Goal: Task Accomplishment & Management: Use online tool/utility

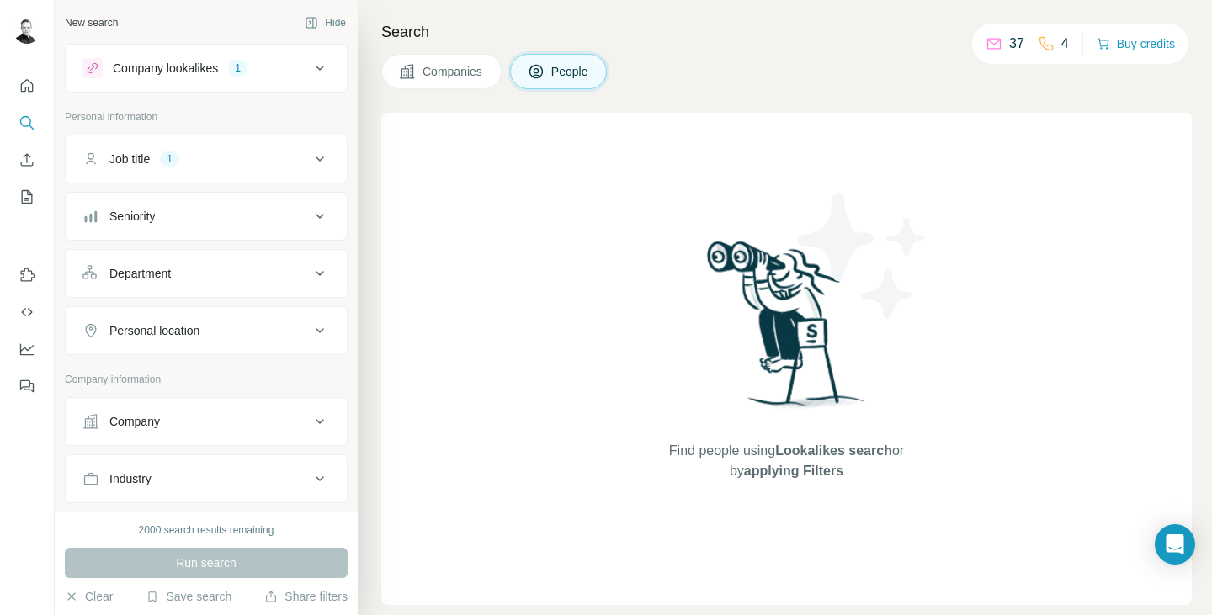
click at [310, 72] on icon at bounding box center [320, 68] width 20 height 20
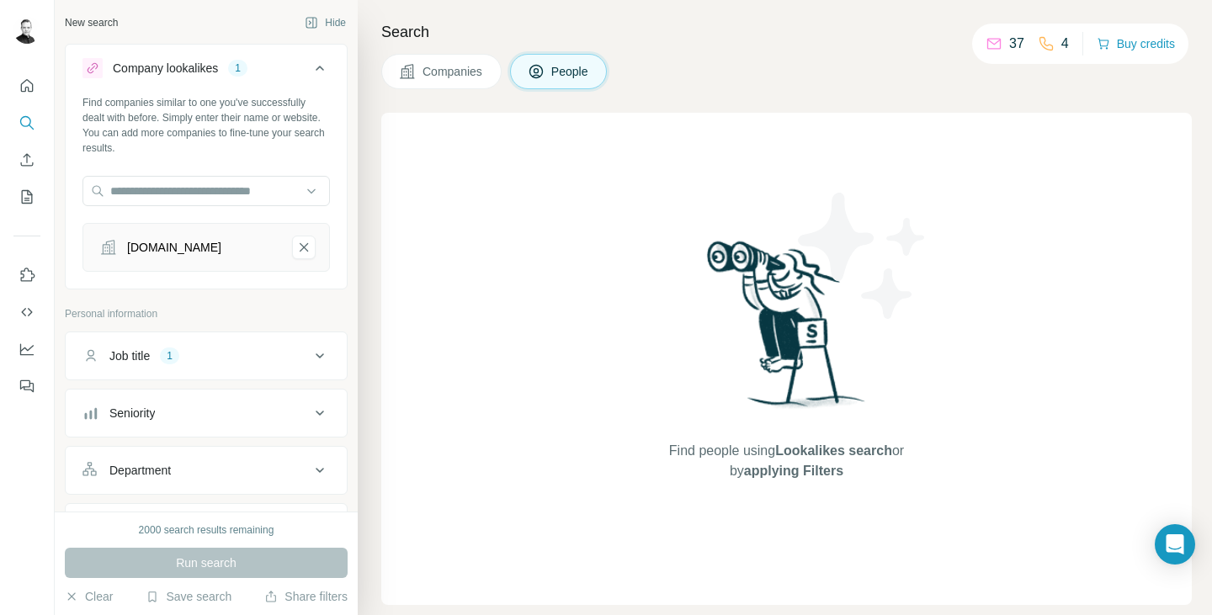
click at [310, 72] on icon at bounding box center [320, 68] width 20 height 20
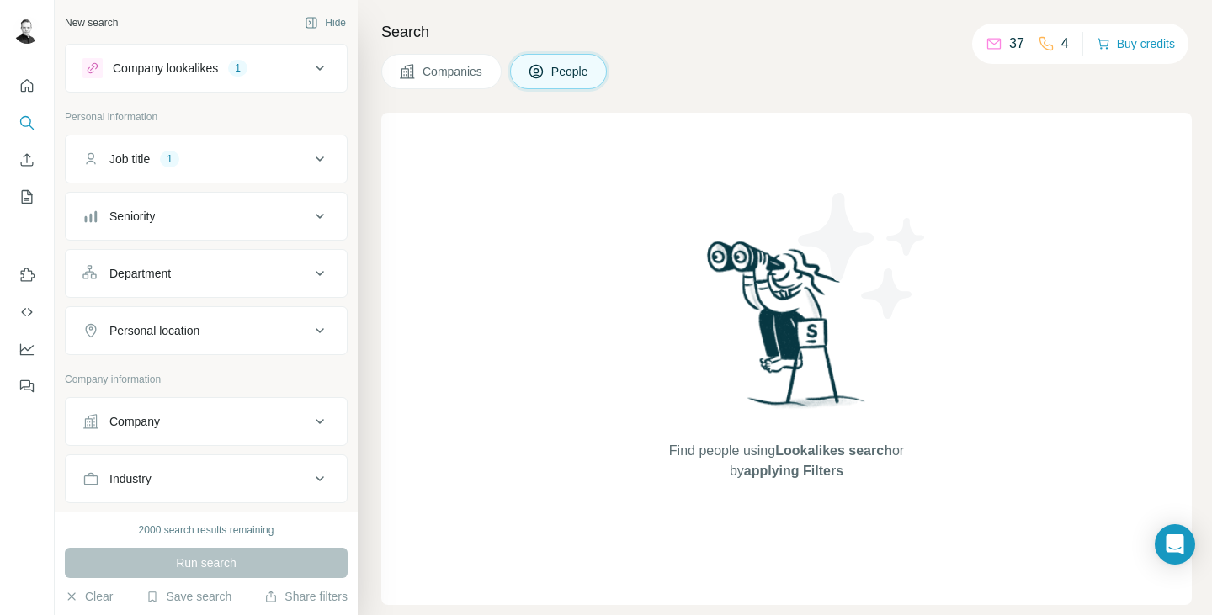
click at [314, 156] on icon at bounding box center [320, 159] width 20 height 20
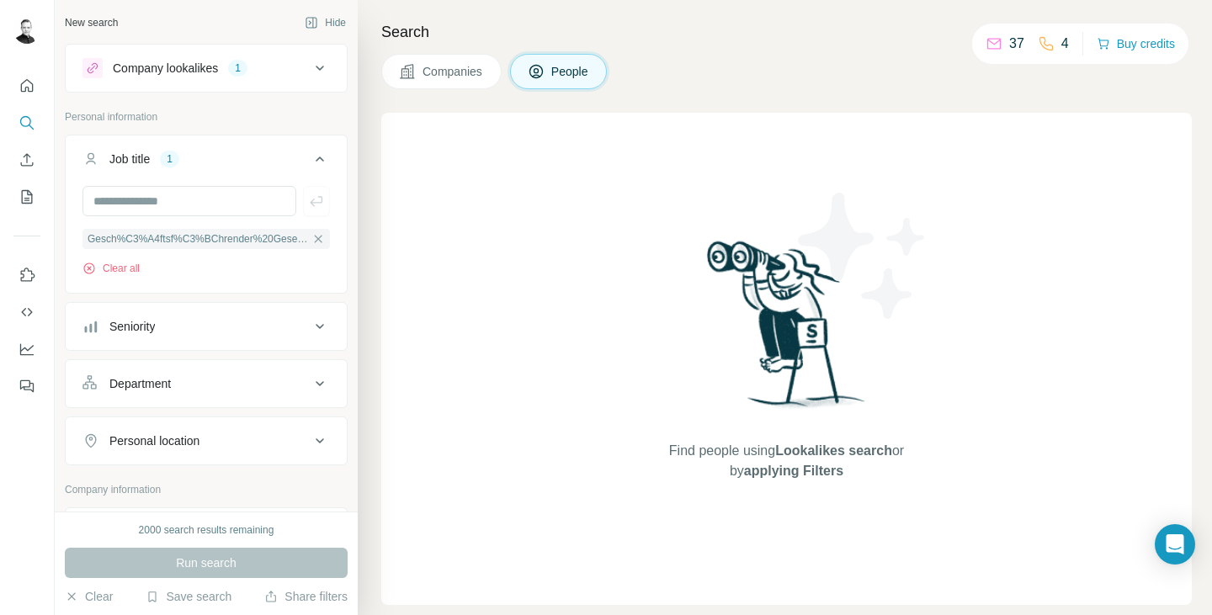
click at [314, 156] on icon at bounding box center [320, 159] width 20 height 20
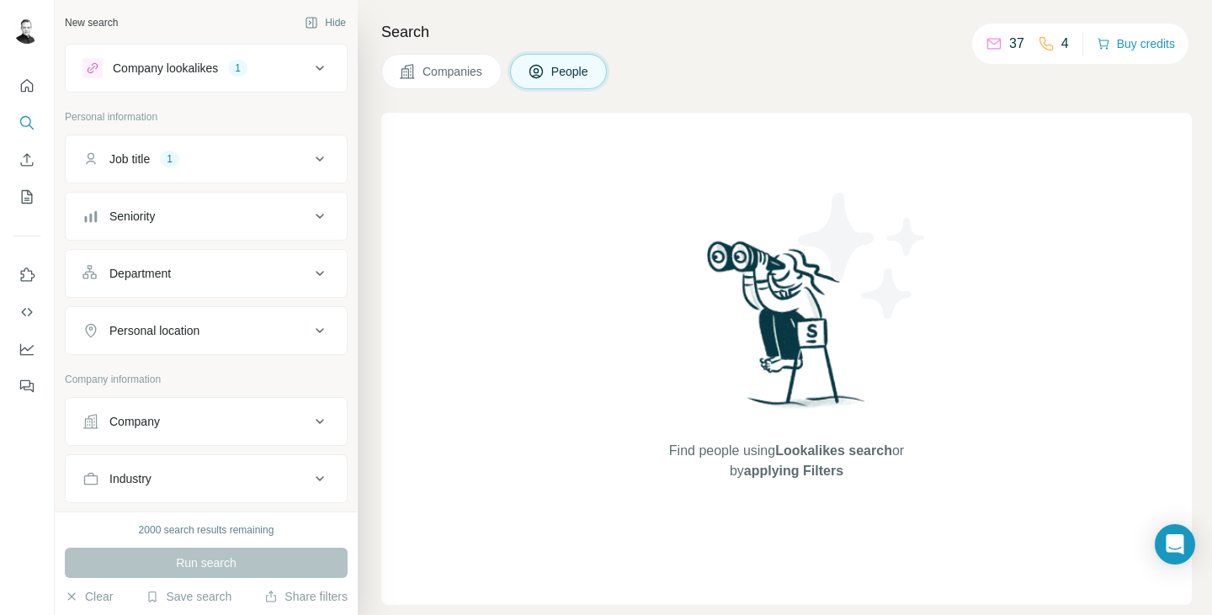
click at [466, 49] on div "Search Companies People Find people using Lookalikes search or by applying Filt…" at bounding box center [785, 307] width 854 height 615
click at [458, 67] on span "Companies" at bounding box center [453, 71] width 61 height 17
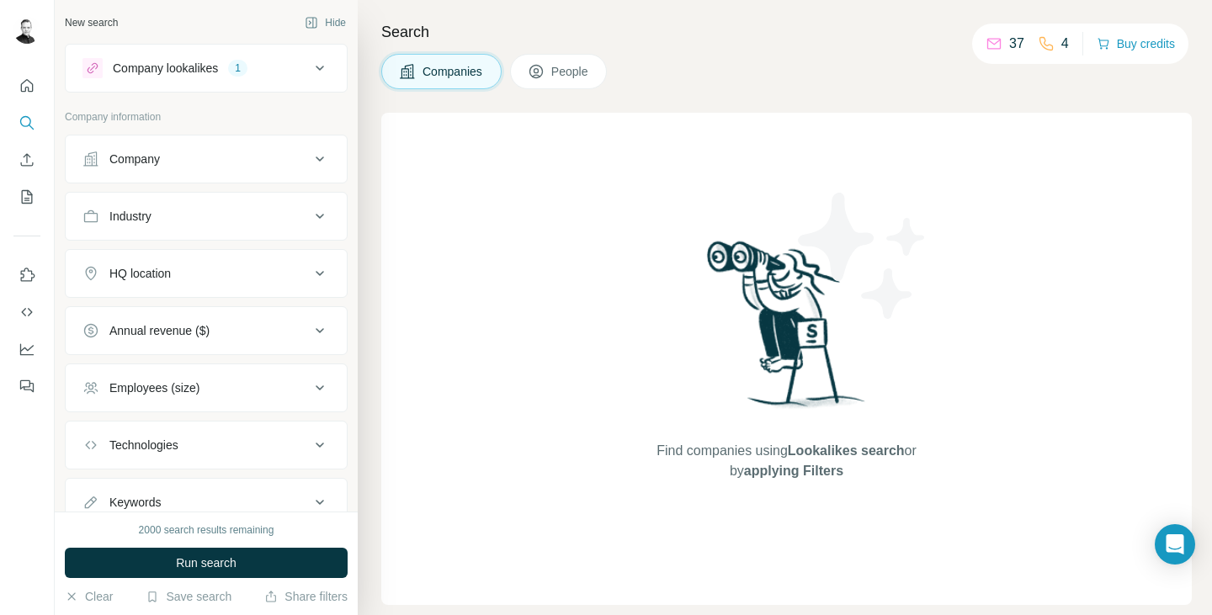
click at [589, 68] on span "People" at bounding box center [570, 71] width 39 height 17
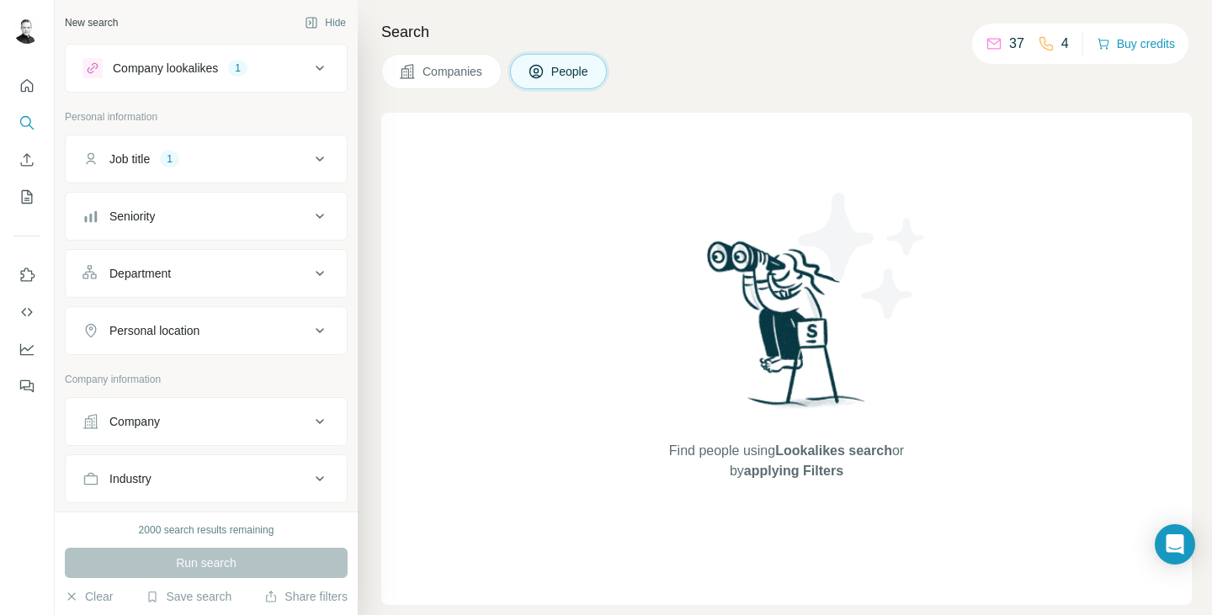
click at [464, 77] on span "Companies" at bounding box center [453, 71] width 61 height 17
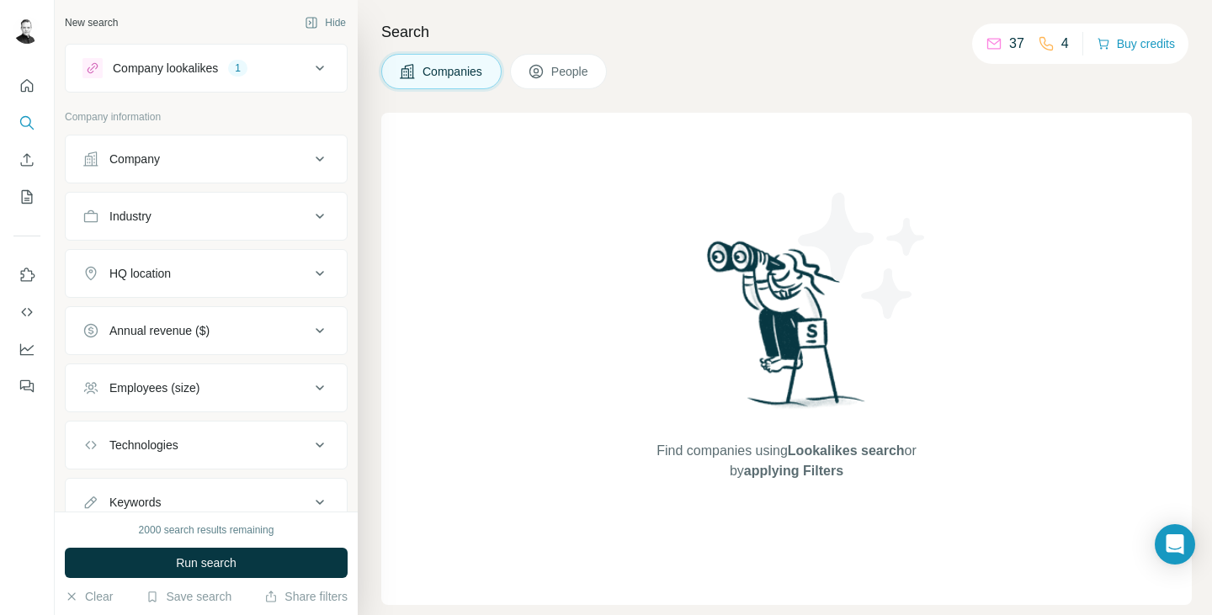
click at [310, 63] on icon at bounding box center [320, 68] width 20 height 20
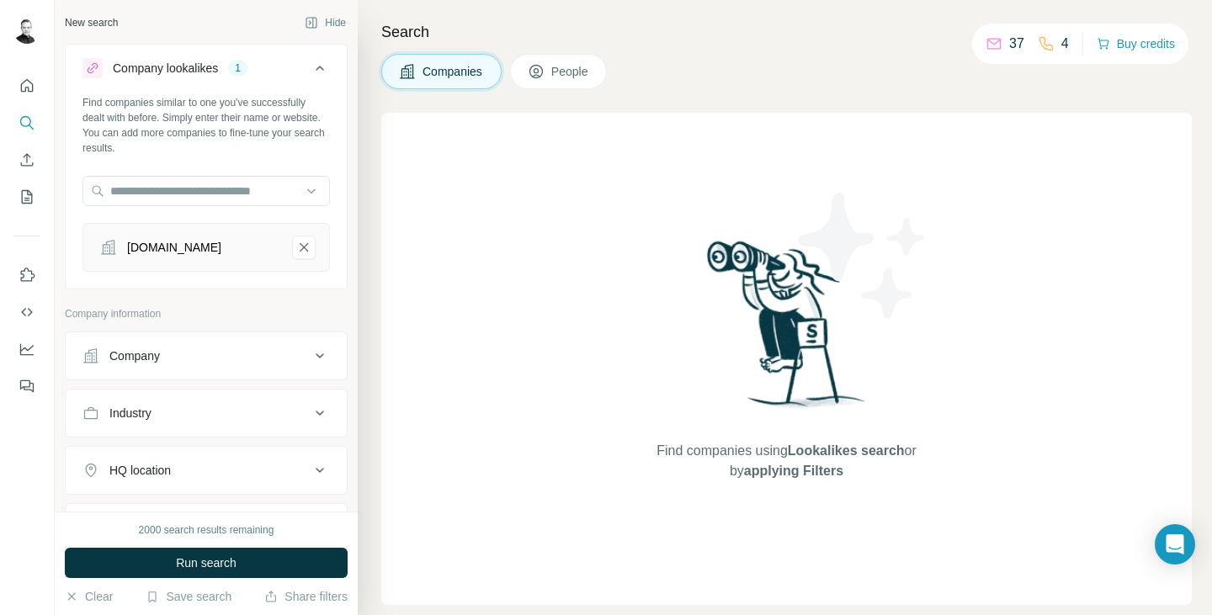
click at [311, 77] on icon at bounding box center [320, 68] width 20 height 20
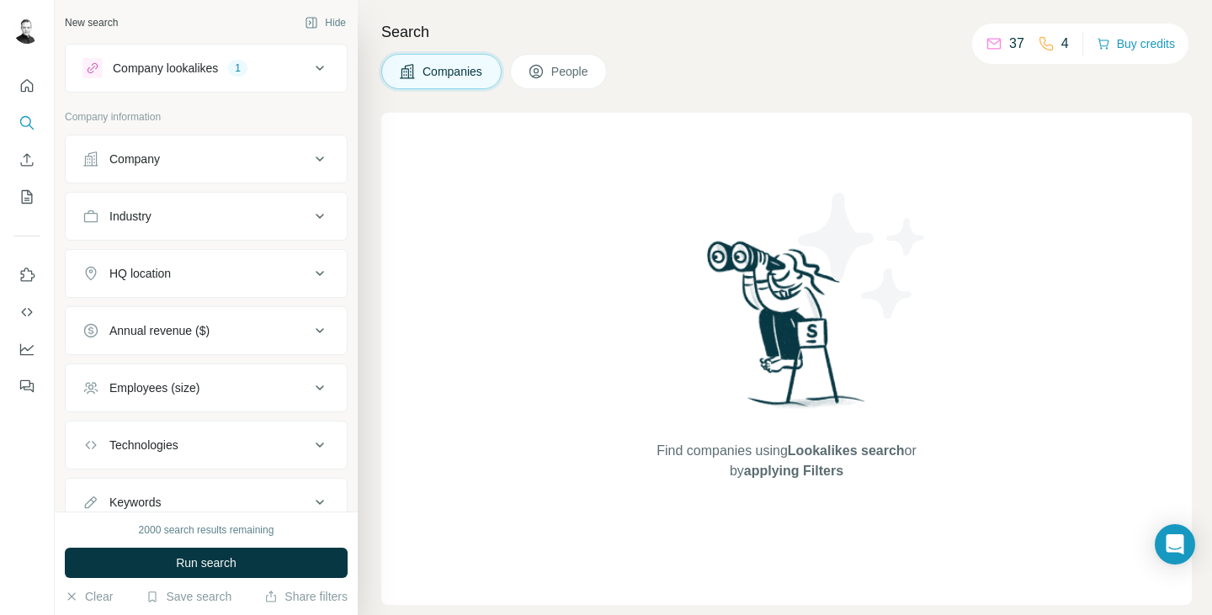
click at [310, 165] on icon at bounding box center [320, 159] width 20 height 20
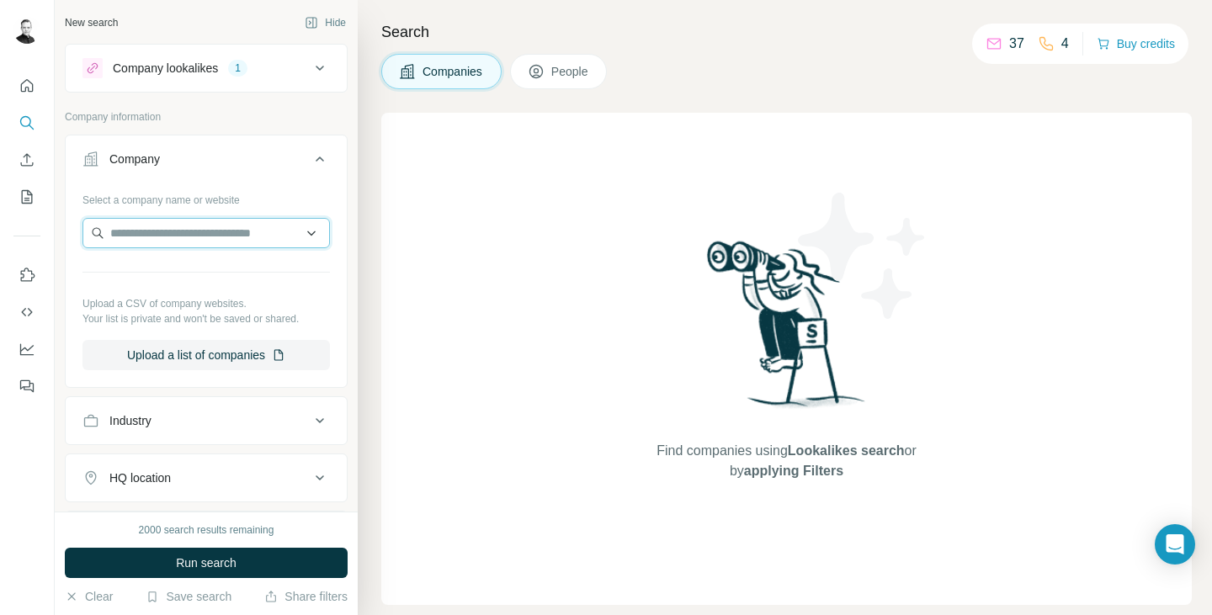
click at [242, 230] on input "text" at bounding box center [205, 233] width 247 height 30
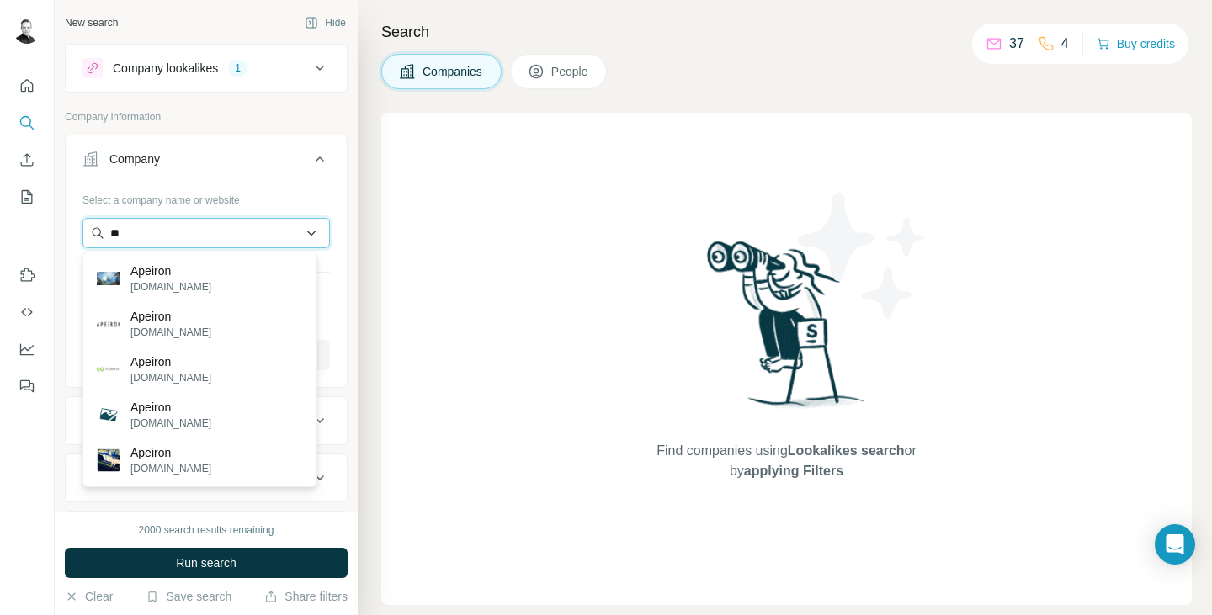
type input "*"
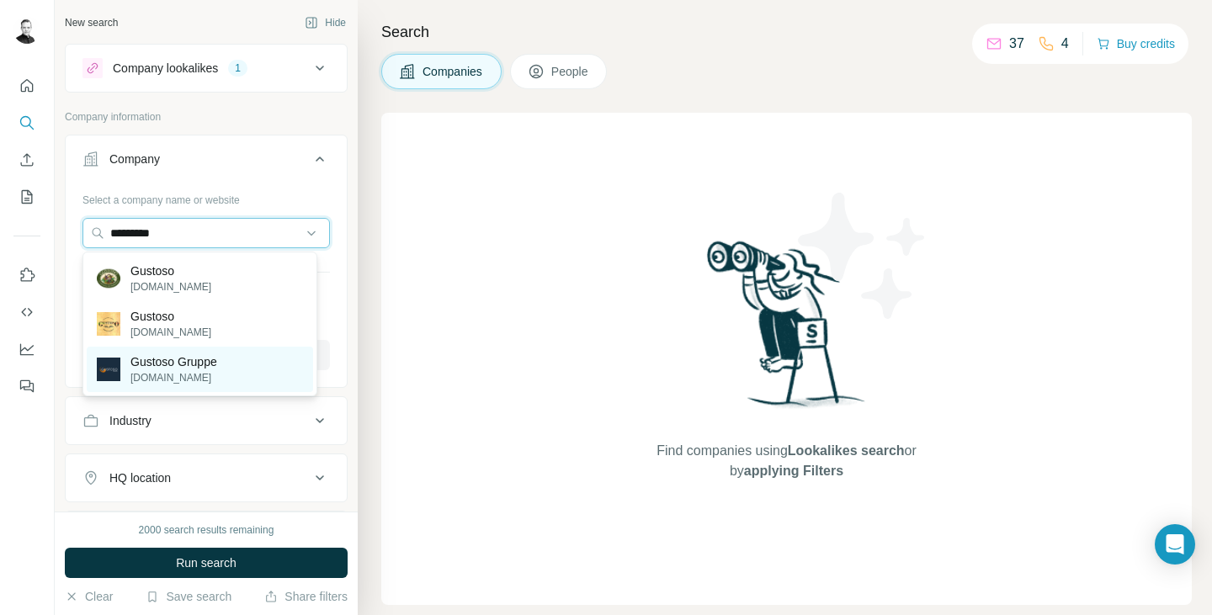
type input "*********"
click at [182, 377] on p "[DOMAIN_NAME]" at bounding box center [173, 377] width 87 height 15
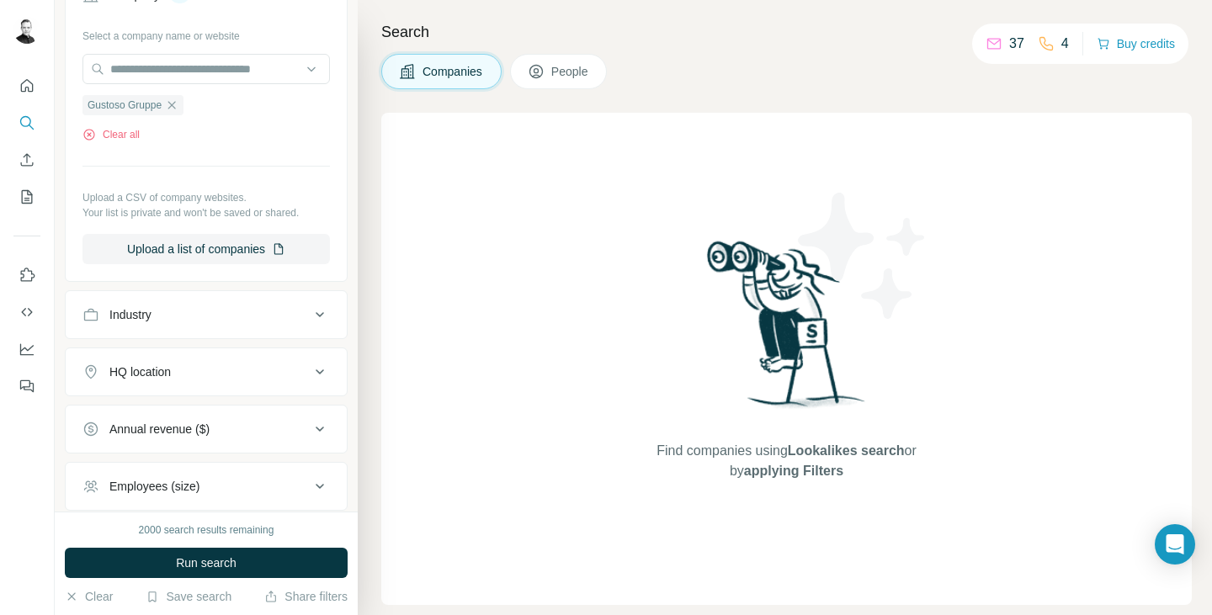
scroll to position [169, 0]
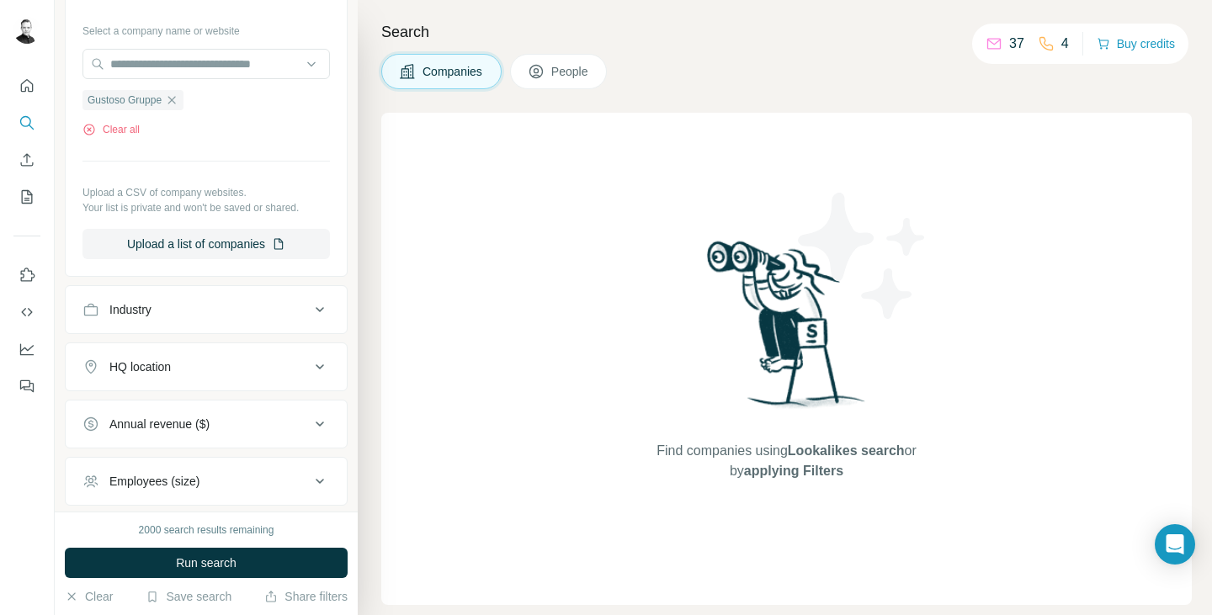
click at [310, 313] on icon at bounding box center [320, 310] width 20 height 20
click at [244, 351] on input at bounding box center [197, 352] width 208 height 19
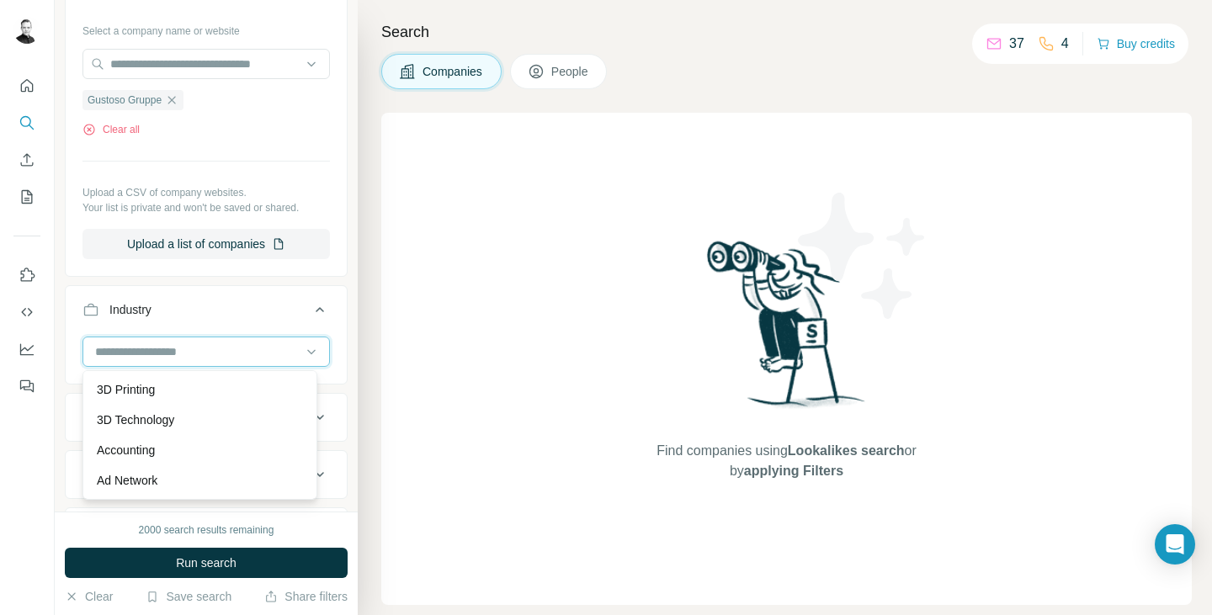
click at [236, 360] on input at bounding box center [197, 352] width 208 height 19
click at [219, 355] on input at bounding box center [197, 352] width 208 height 19
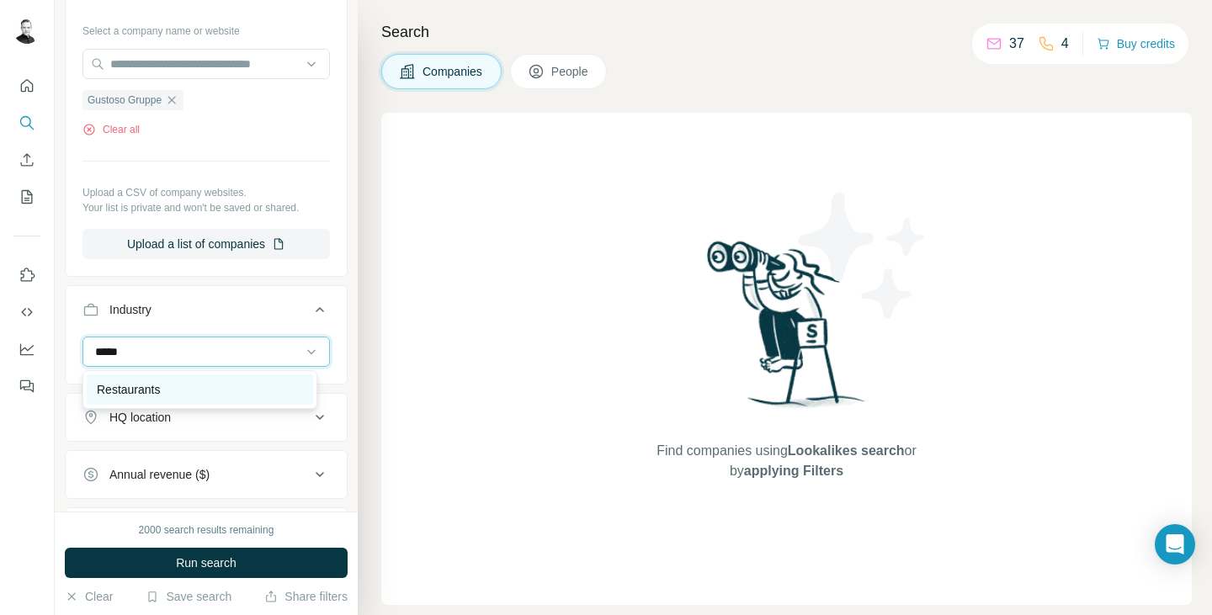
type input "*****"
click at [151, 382] on p "Restaurants" at bounding box center [128, 389] width 63 height 17
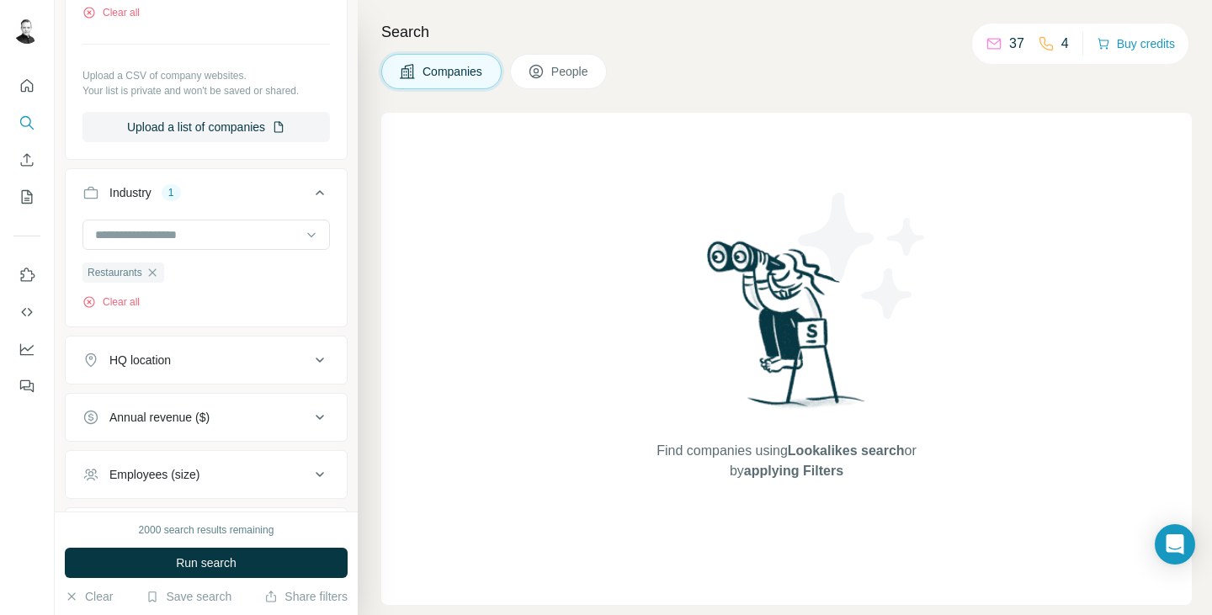
scroll to position [287, 0]
click at [287, 348] on button "HQ location" at bounding box center [206, 359] width 281 height 40
click at [209, 418] on div at bounding box center [205, 403] width 247 height 34
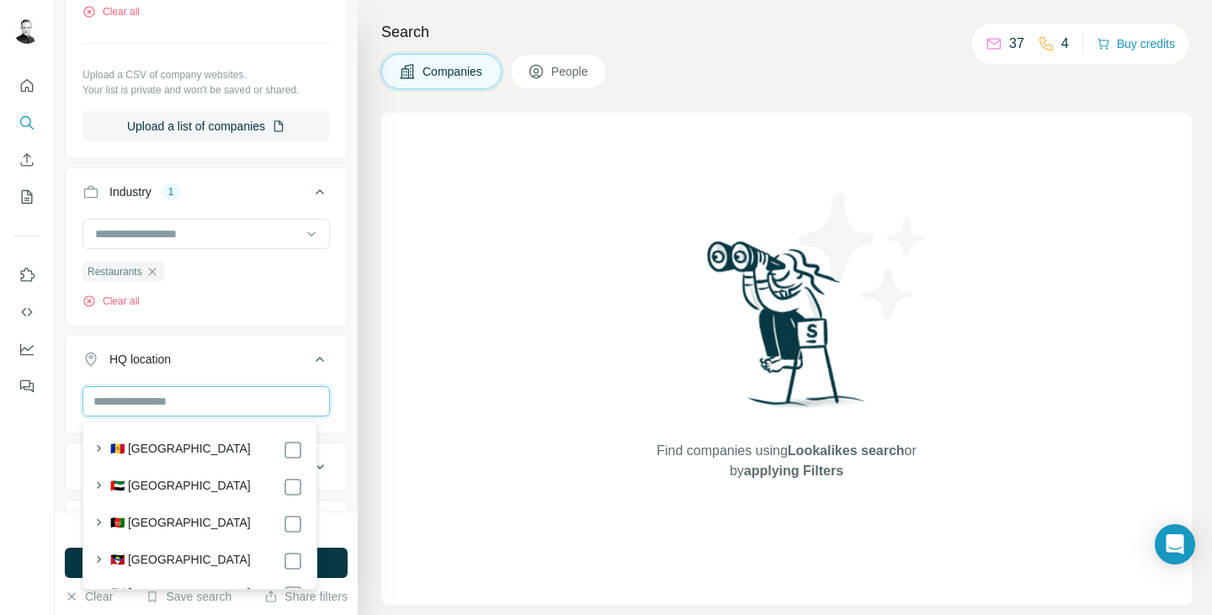
click at [190, 398] on input "text" at bounding box center [205, 401] width 247 height 30
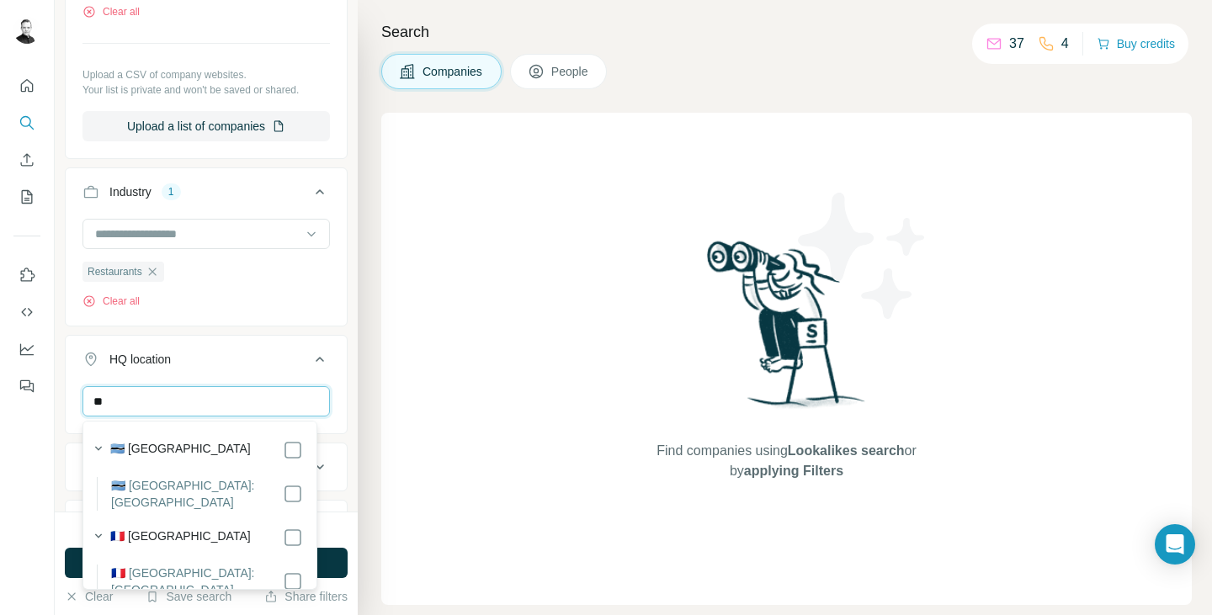
type input "*"
type input "******"
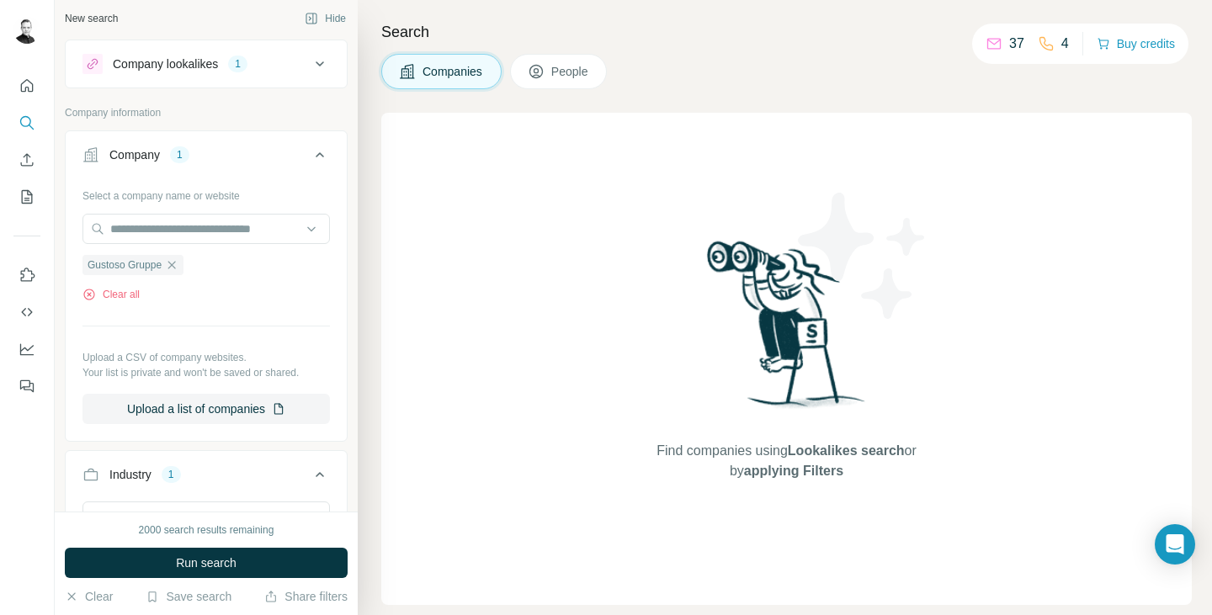
scroll to position [218, 0]
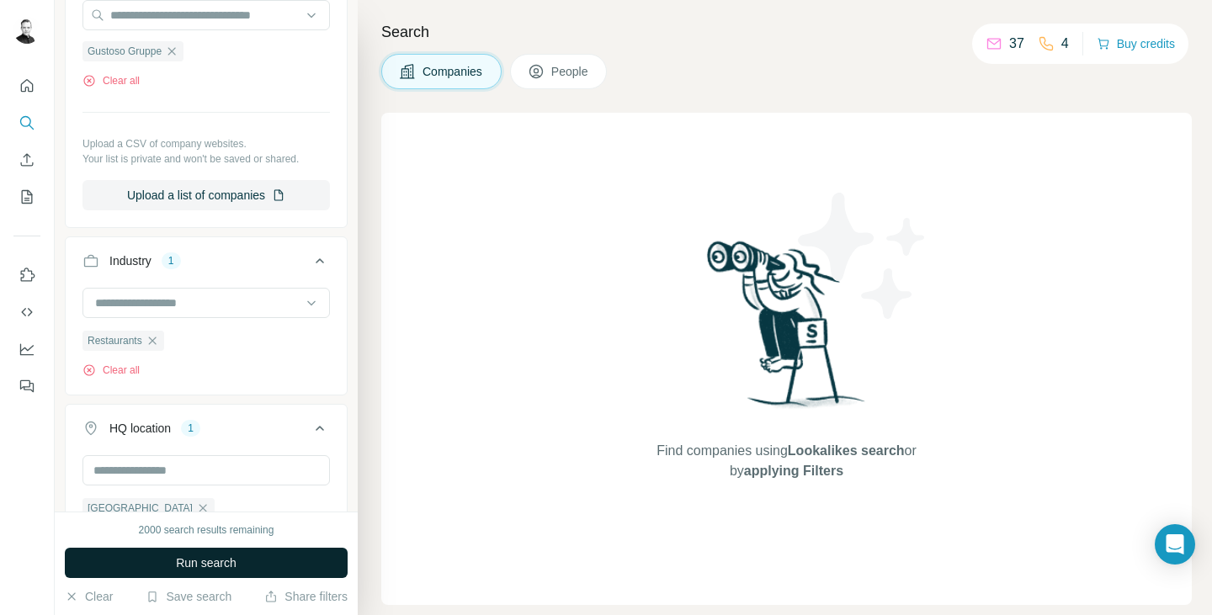
click at [208, 551] on button "Run search" at bounding box center [206, 563] width 283 height 30
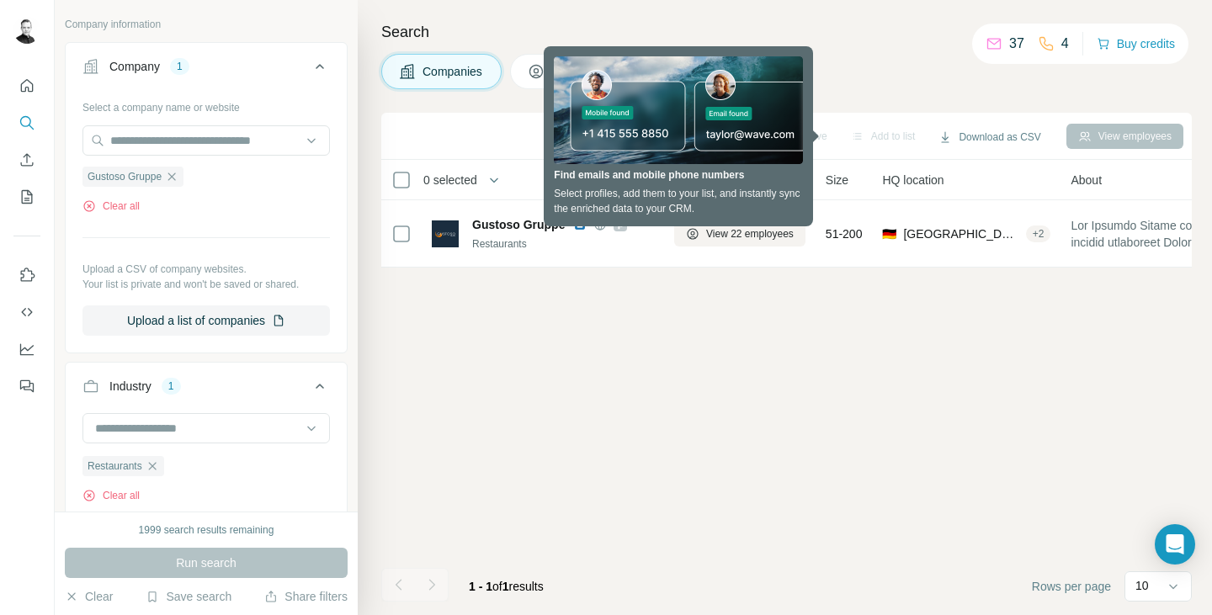
scroll to position [74, 0]
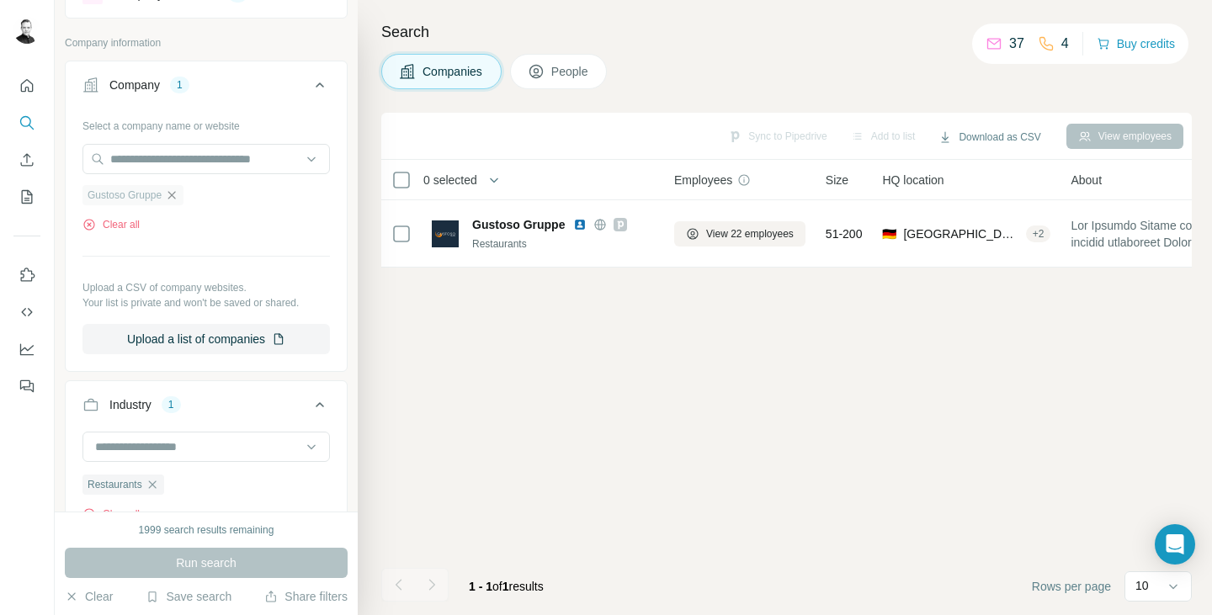
click at [178, 194] on icon "button" at bounding box center [171, 195] width 13 height 13
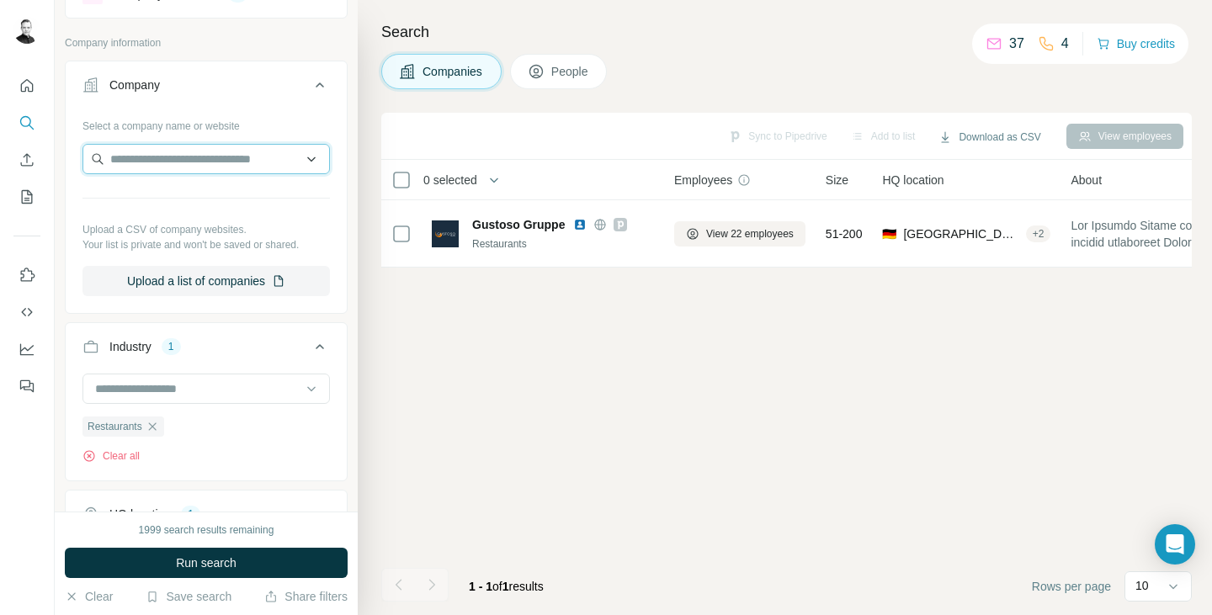
click at [173, 155] on input "text" at bounding box center [205, 159] width 247 height 30
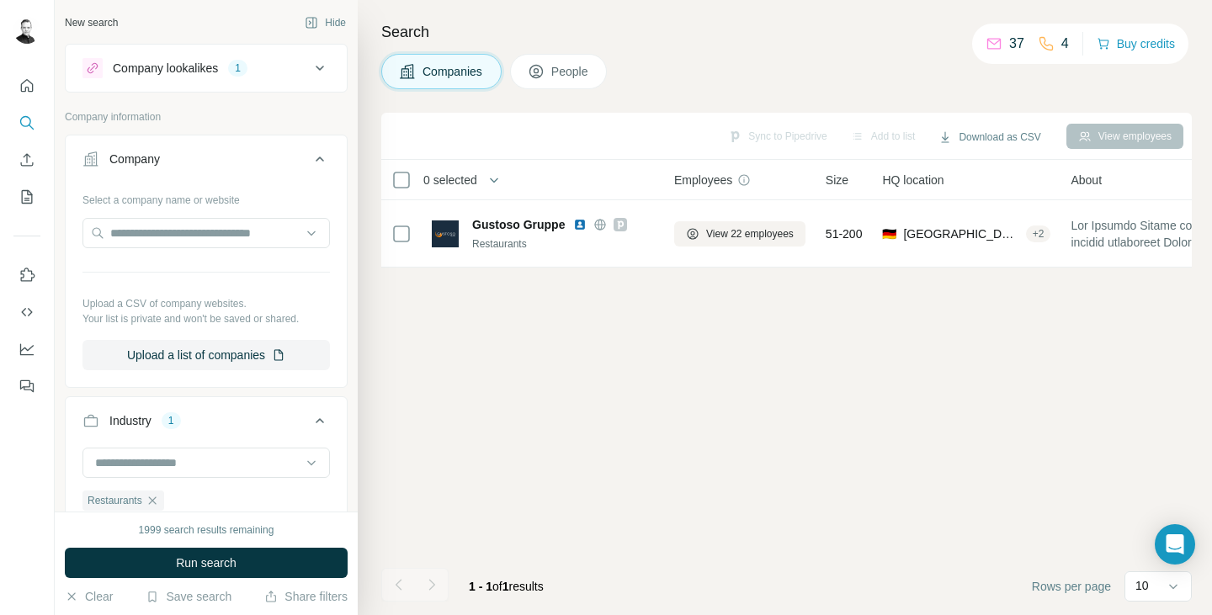
click at [310, 71] on icon at bounding box center [320, 68] width 20 height 20
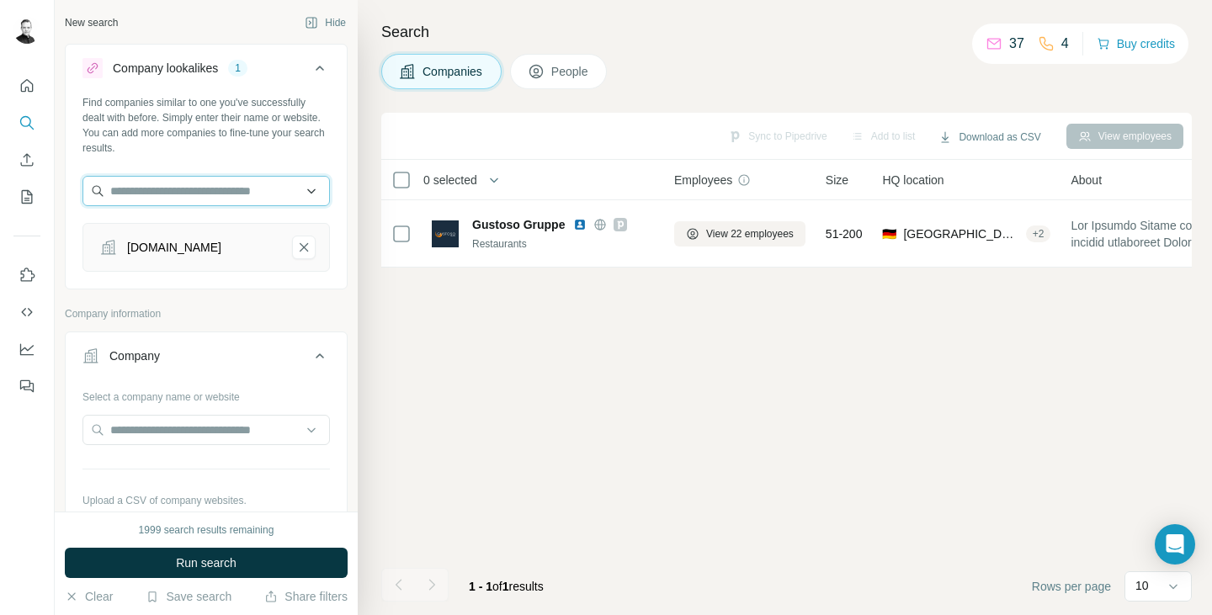
click at [190, 181] on input "text" at bounding box center [205, 191] width 247 height 30
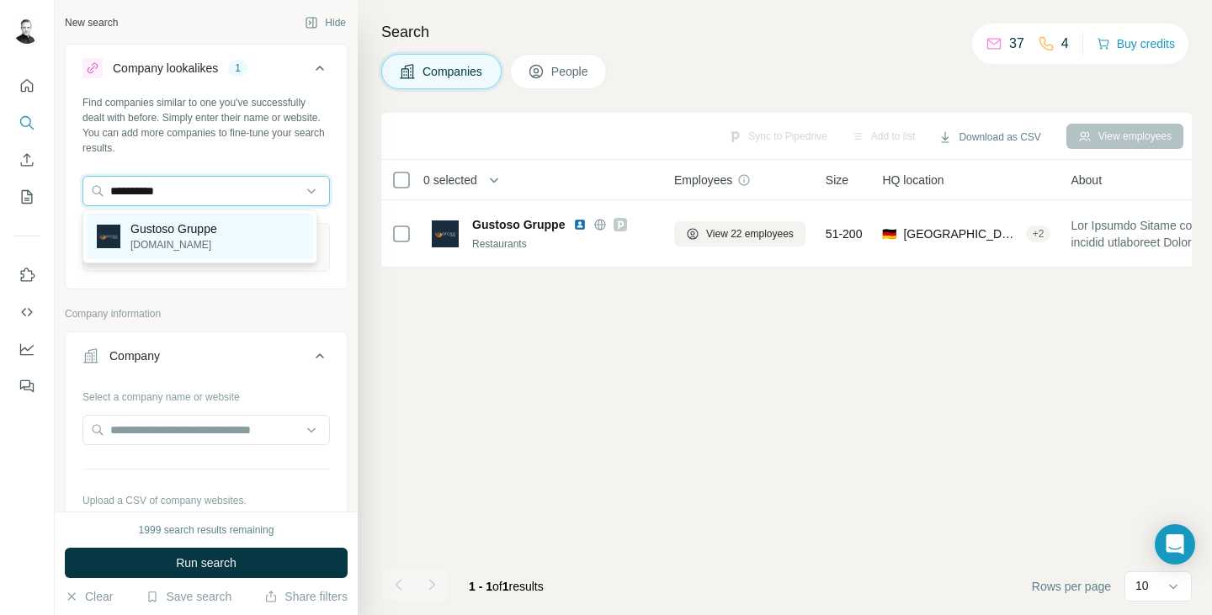
type input "**********"
click at [192, 239] on p "[DOMAIN_NAME]" at bounding box center [173, 244] width 87 height 15
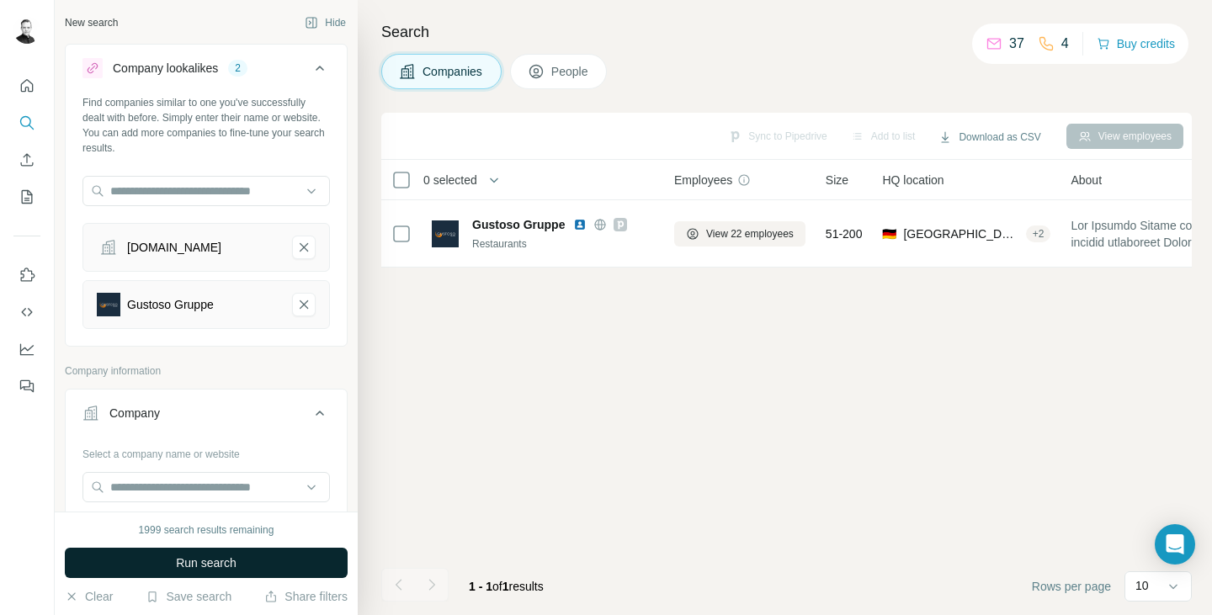
click at [248, 570] on button "Run search" at bounding box center [206, 563] width 283 height 30
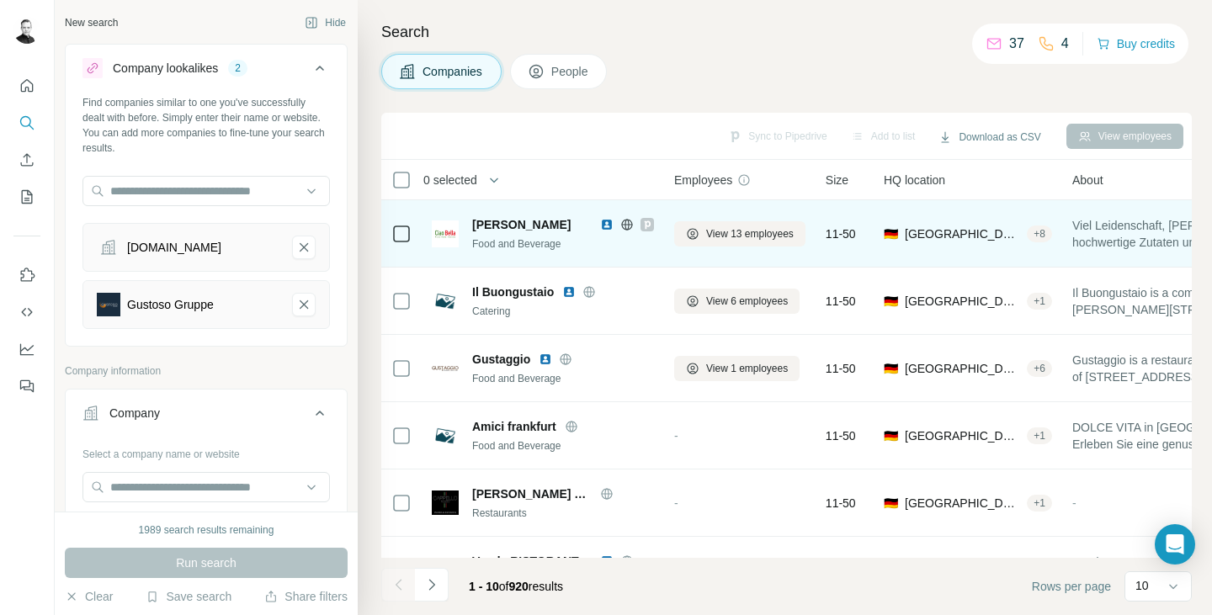
click at [531, 231] on div "[PERSON_NAME]" at bounding box center [532, 224] width 120 height 17
click at [528, 226] on span "[PERSON_NAME]" at bounding box center [521, 224] width 98 height 13
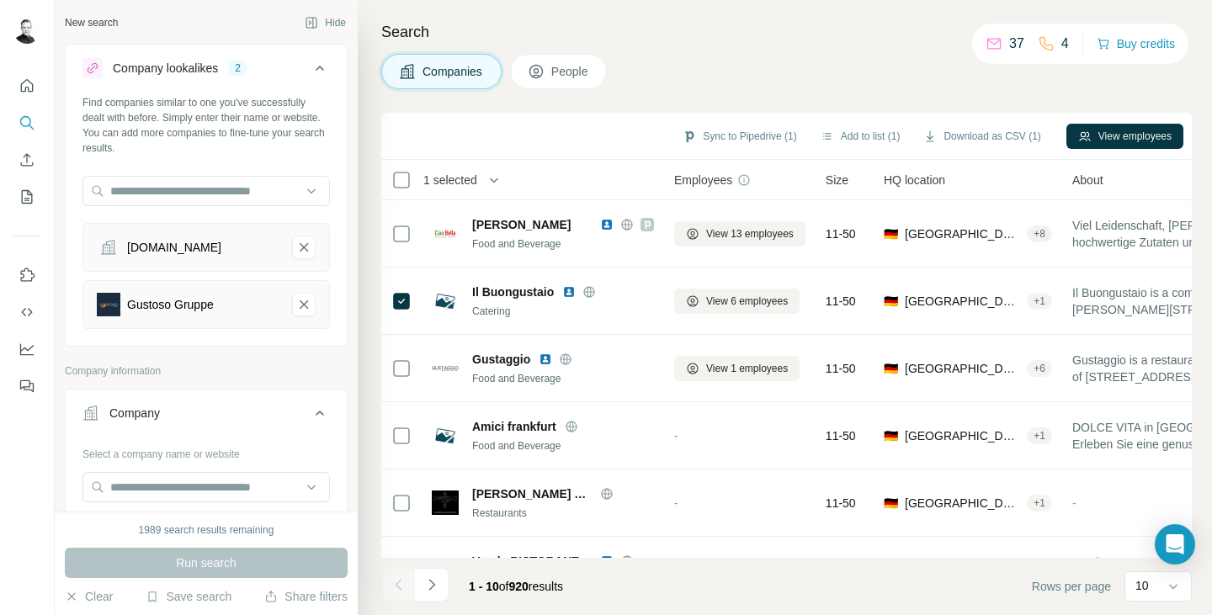
click at [705, 71] on div "Companies People" at bounding box center [786, 71] width 811 height 35
click at [775, 24] on h4 "Search" at bounding box center [786, 32] width 811 height 24
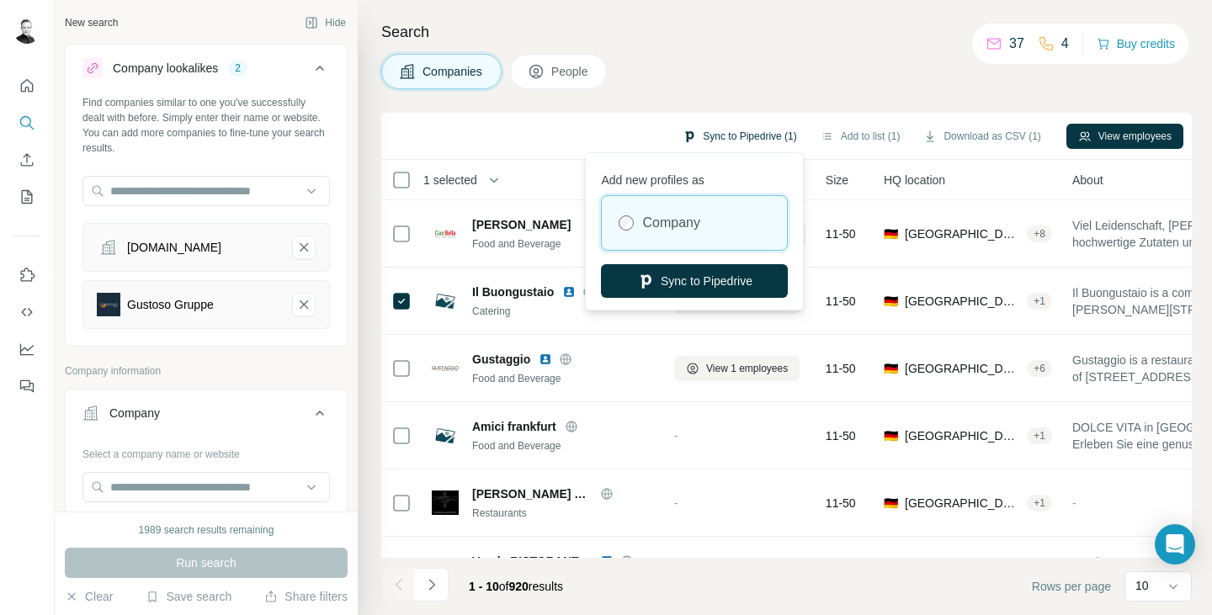
click at [721, 137] on button "Sync to Pipedrive (1)" at bounding box center [739, 136] width 137 height 25
click at [713, 265] on button "Sync to Pipedrive" at bounding box center [694, 281] width 187 height 34
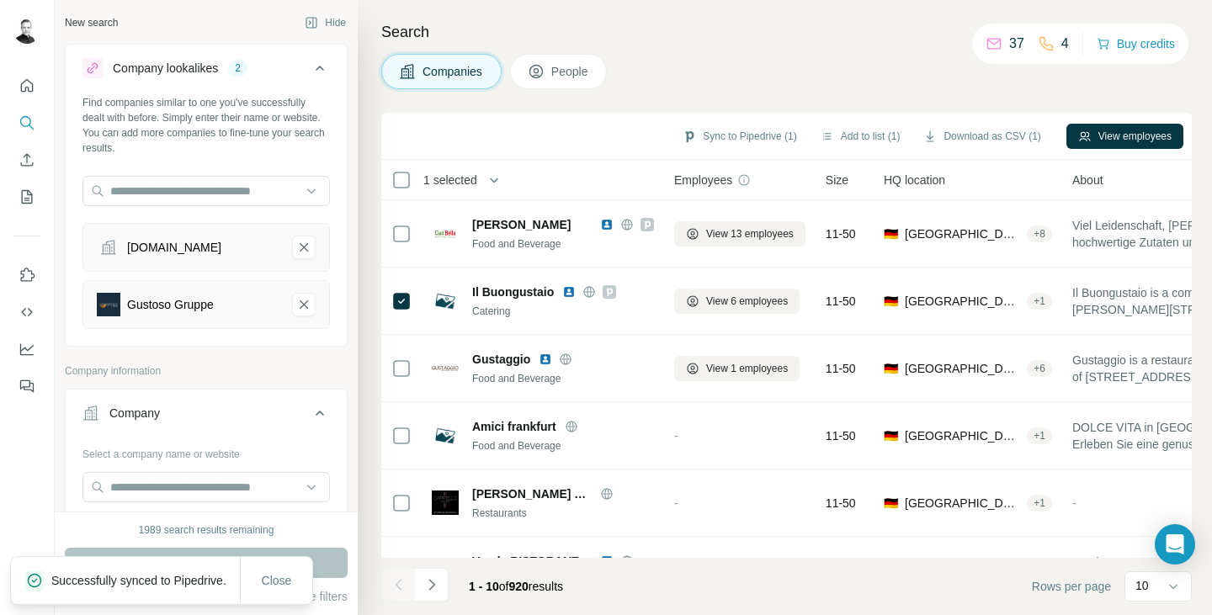
click at [150, 572] on p "Successfully synced to Pipedrive." at bounding box center [145, 580] width 189 height 17
click at [272, 581] on span "Close" at bounding box center [277, 580] width 30 height 17
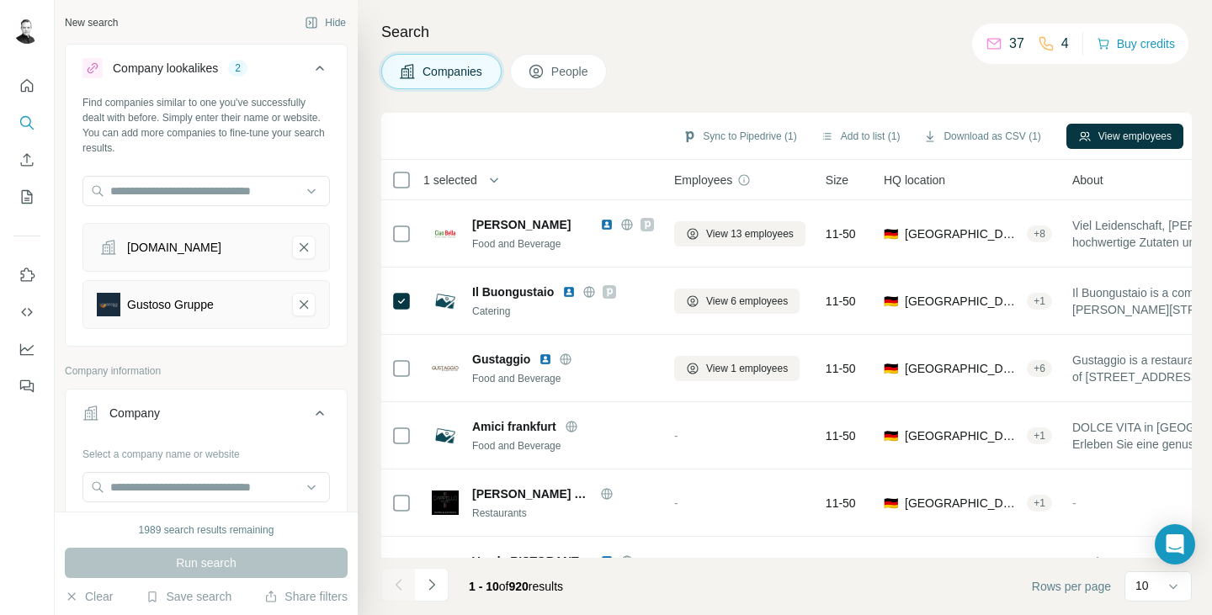
click at [551, 11] on div "Search Companies People Sync to Pipedrive (1) Add to list (1) Download as CSV (…" at bounding box center [785, 307] width 854 height 615
